Goal: Information Seeking & Learning: Learn about a topic

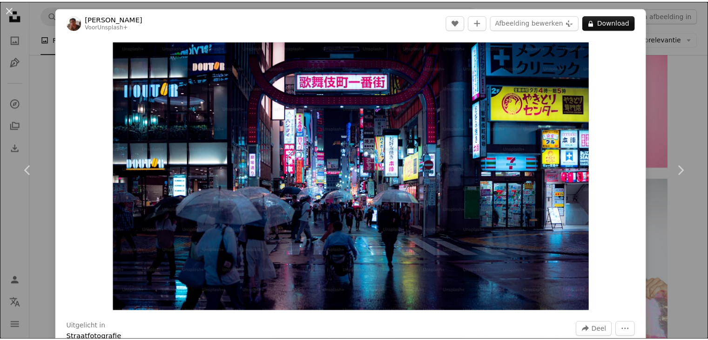
scroll to position [456, 0]
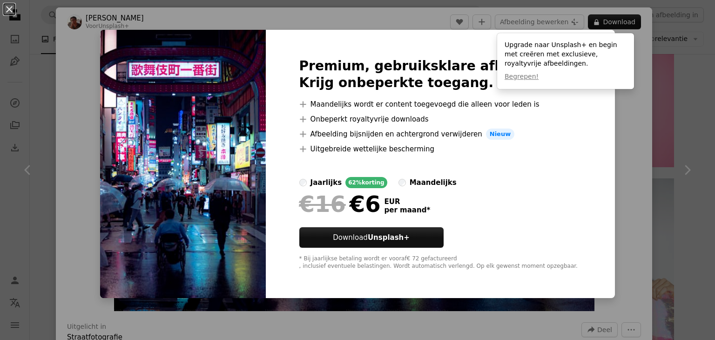
click at [637, 166] on div "An X shape Premium, gebruiksklare afbeeldingen. Krijg onbeperkte toegang. A plu…" at bounding box center [357, 170] width 715 height 340
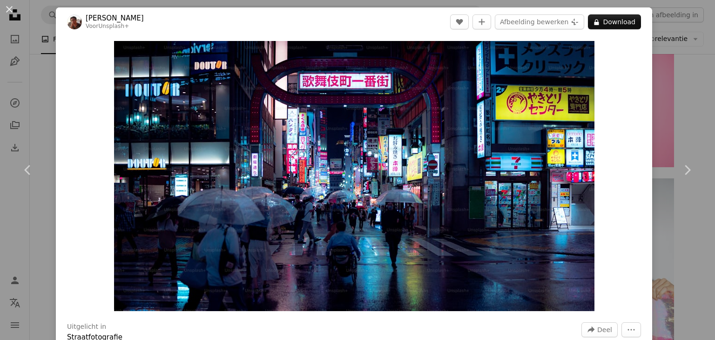
click at [691, 89] on div "An X shape Chevron left Chevron right [PERSON_NAME] Voor Unsplash+ A heart A pl…" at bounding box center [357, 170] width 715 height 340
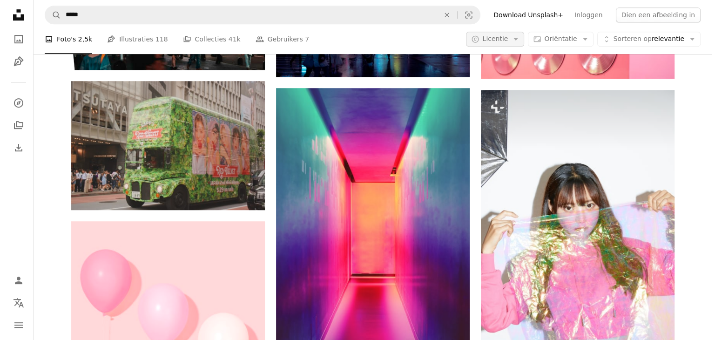
scroll to position [545, 0]
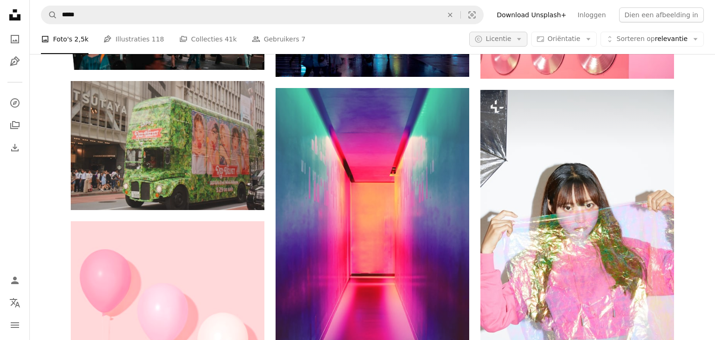
click at [508, 41] on font "Licentie" at bounding box center [499, 38] width 26 height 7
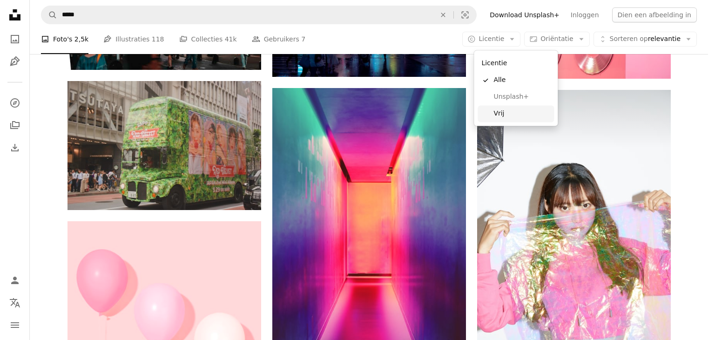
click at [507, 112] on span "Vrij" at bounding box center [522, 113] width 57 height 9
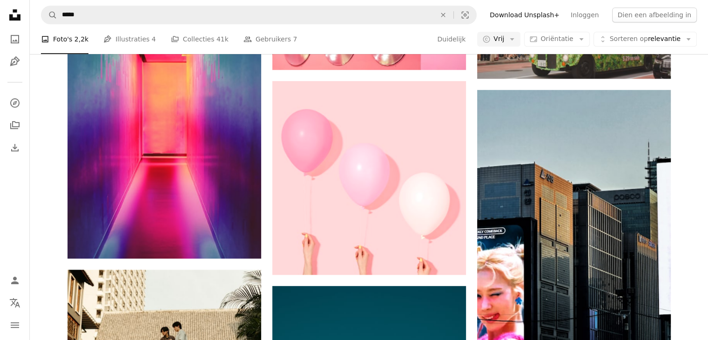
scroll to position [7686, 0]
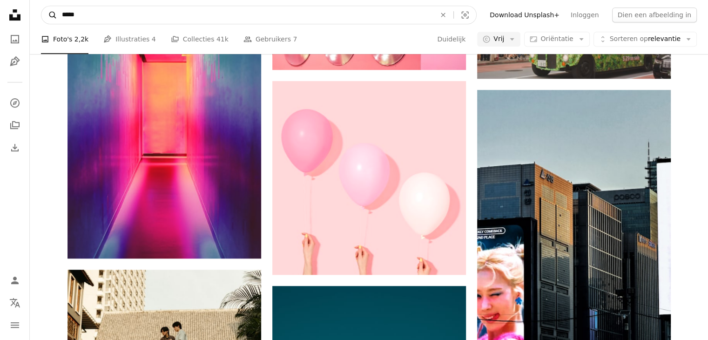
drag, startPoint x: 103, startPoint y: 14, endPoint x: 54, endPoint y: 22, distance: 50.1
click at [54, 22] on form "A magnifying glass ***** An X shape Visual search" at bounding box center [259, 15] width 436 height 19
type input "**********"
click button "A magnifying glass" at bounding box center [49, 15] width 16 height 18
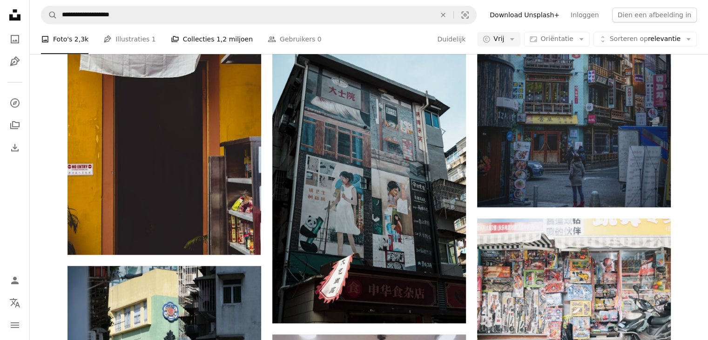
scroll to position [4161, 0]
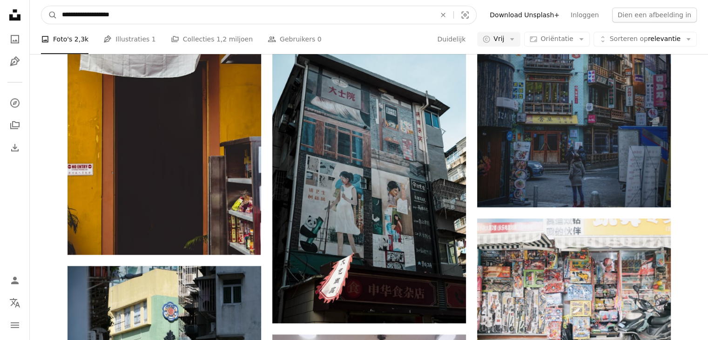
drag, startPoint x: 151, startPoint y: 17, endPoint x: 7, endPoint y: 25, distance: 143.6
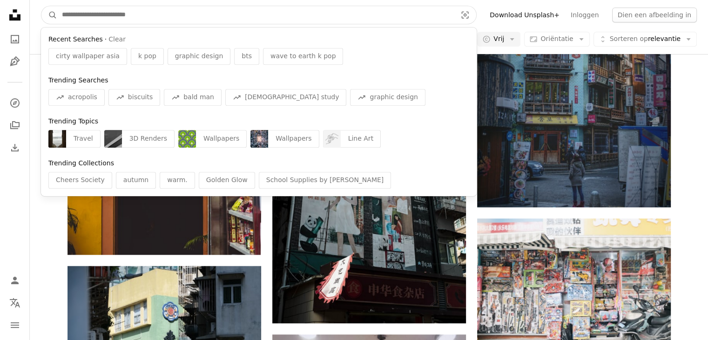
type input "*"
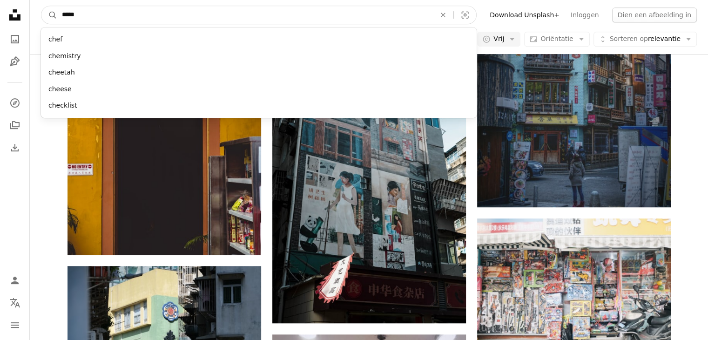
type input "******"
click button "A magnifying glass" at bounding box center [49, 15] width 16 height 18
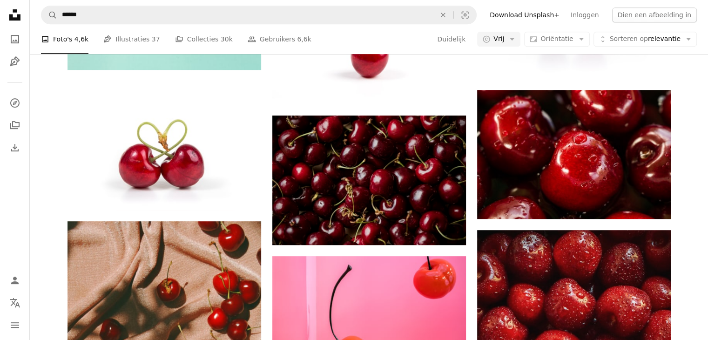
scroll to position [1099, 0]
click at [17, 44] on icon "A photo" at bounding box center [14, 39] width 11 height 11
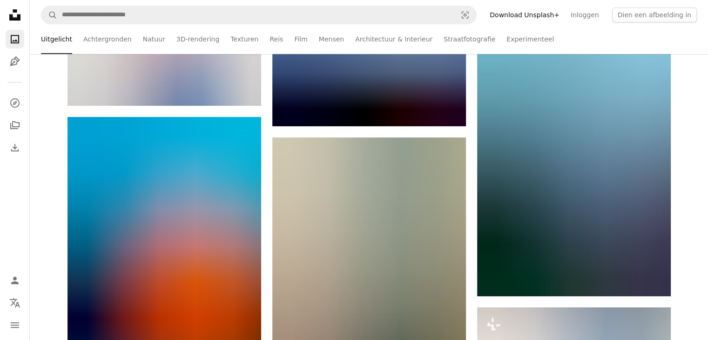
scroll to position [2561, 0]
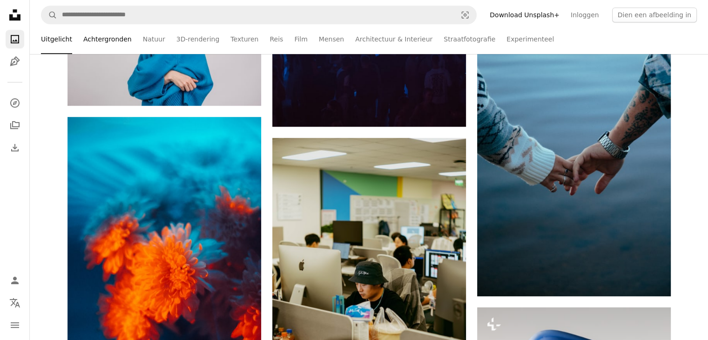
click at [110, 40] on font "Achtergronden" at bounding box center [107, 38] width 48 height 7
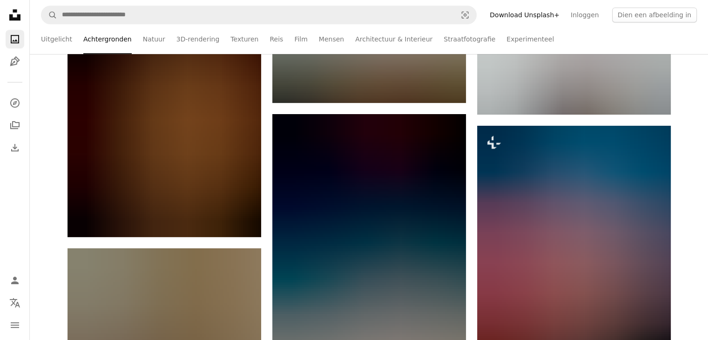
scroll to position [3757, 0]
